Goal: Transaction & Acquisition: Download file/media

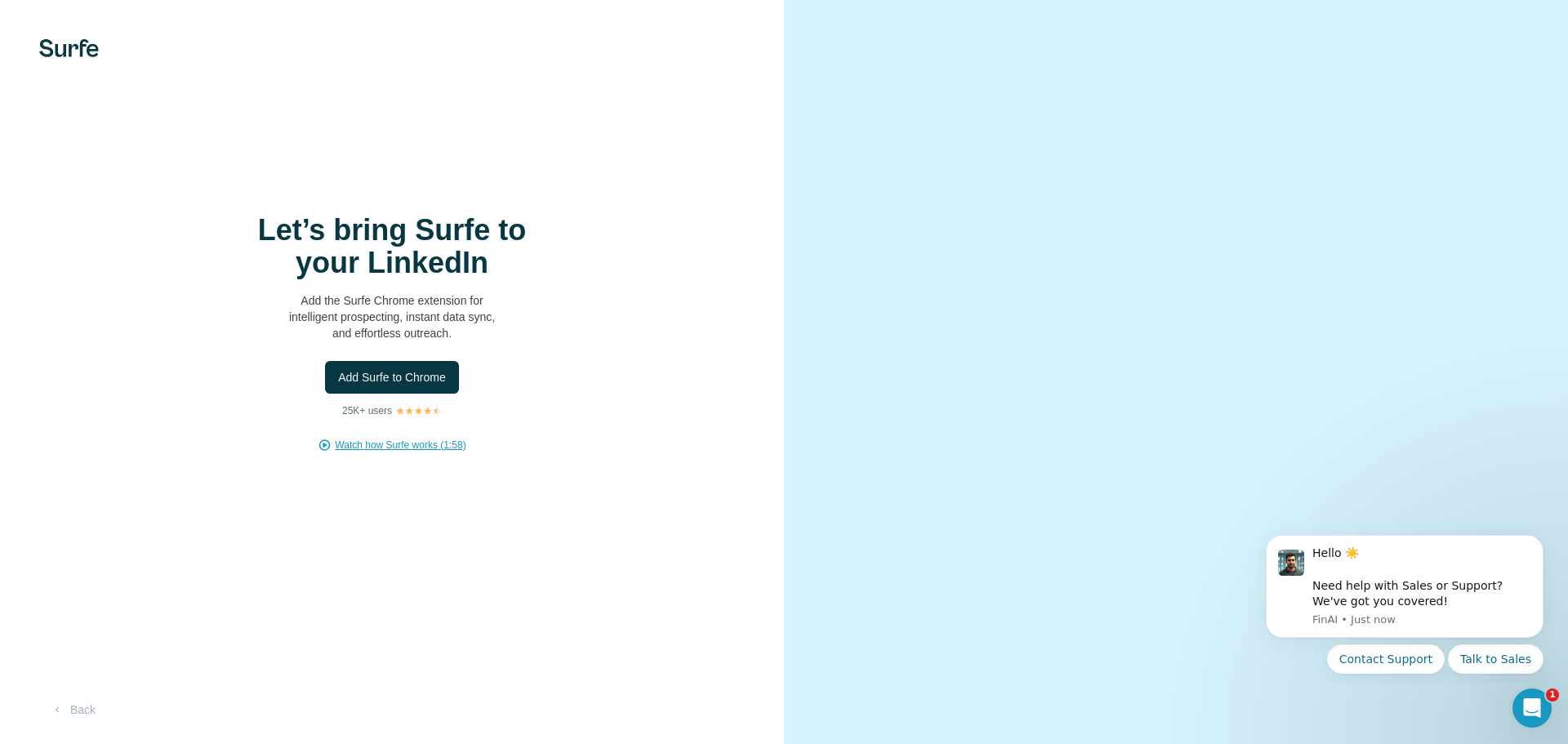
click at [434, 445] on span "Watch how Surfe works (1:58)" at bounding box center [400, 445] width 131 height 15
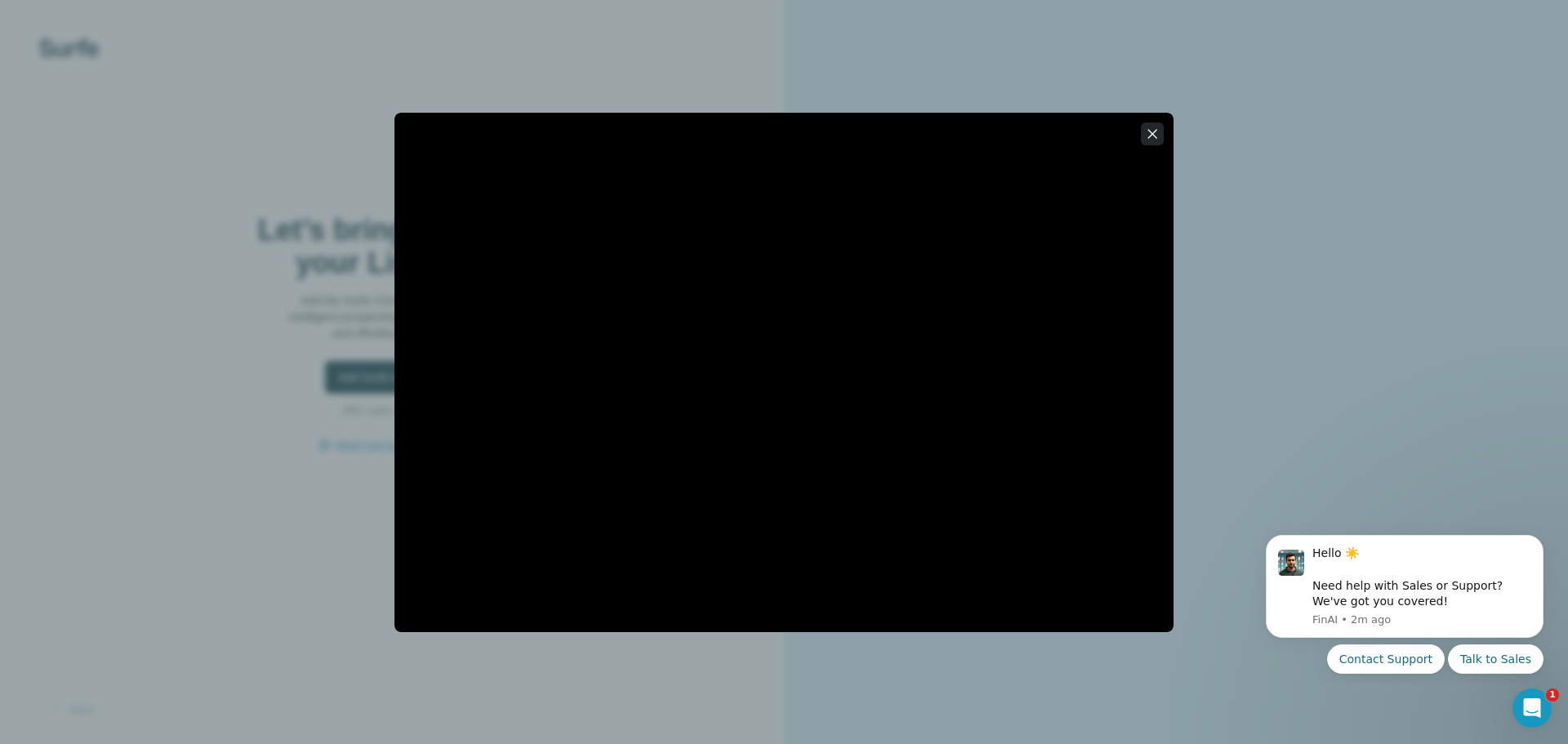
click at [1150, 127] on icon "button" at bounding box center [1152, 134] width 17 height 17
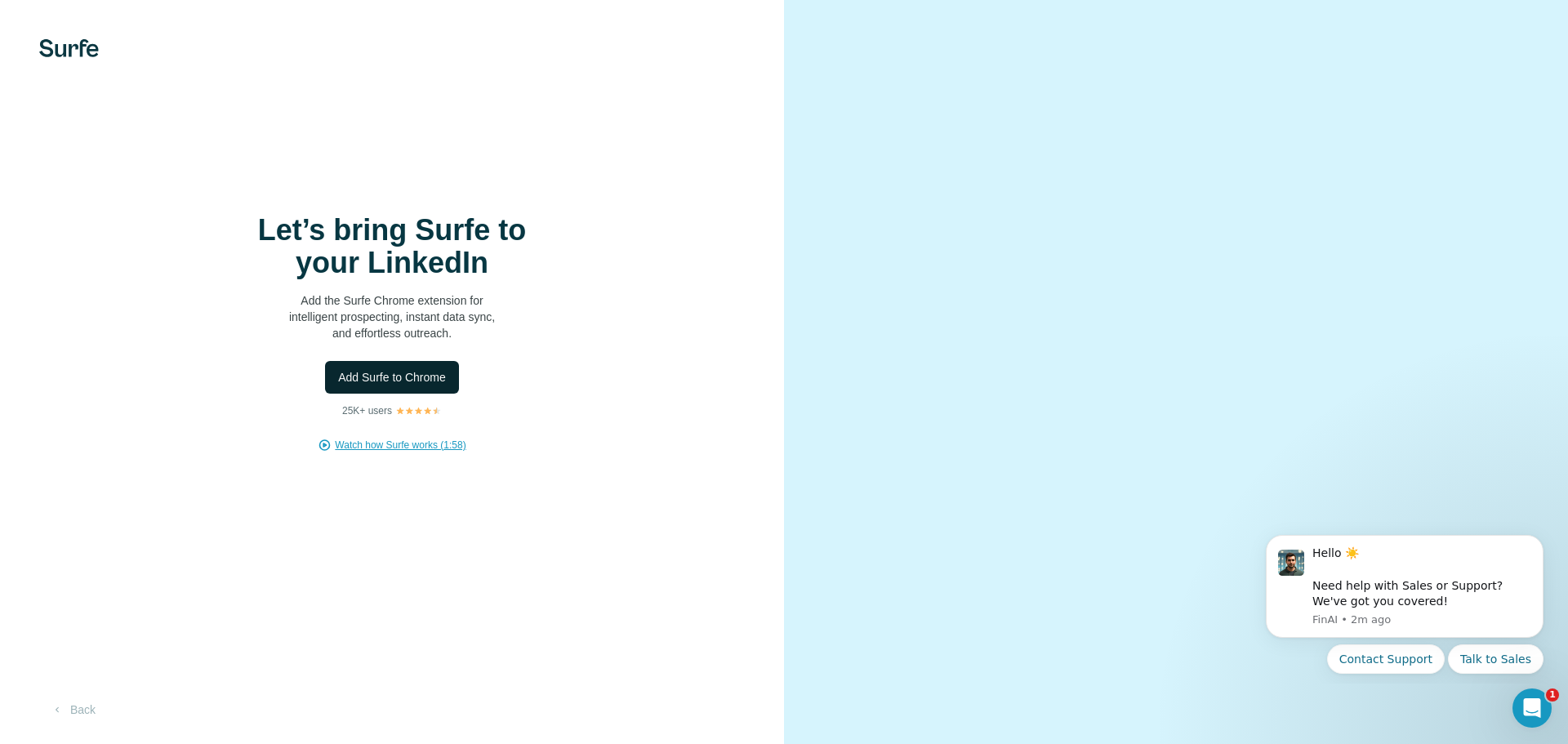
click at [431, 380] on span "Add Surfe to Chrome" at bounding box center [391, 377] width 108 height 17
